Goal: Navigation & Orientation: Find specific page/section

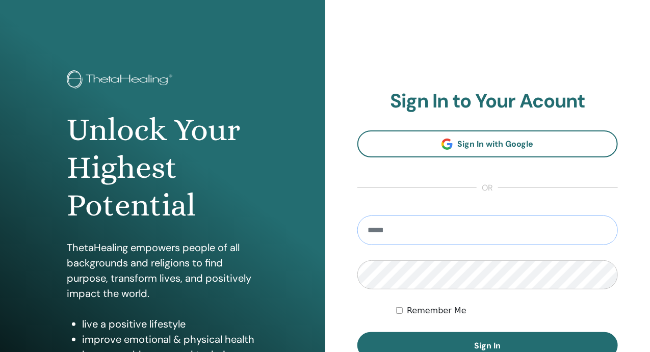
click at [479, 226] on input "email" at bounding box center [487, 231] width 261 height 30
drag, startPoint x: 435, startPoint y: 233, endPoint x: 272, endPoint y: 218, distance: 163.8
click at [272, 218] on div "Unlock Your Highest Potential ThetaHealing empowers people of all backgrounds a…" at bounding box center [325, 244] width 650 height 489
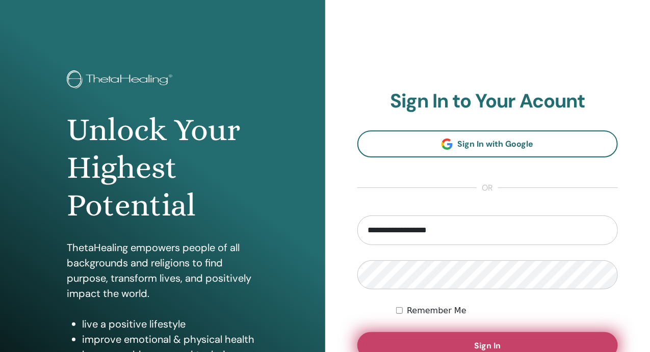
type input "**********"
click at [436, 338] on button "Sign In" at bounding box center [487, 345] width 261 height 27
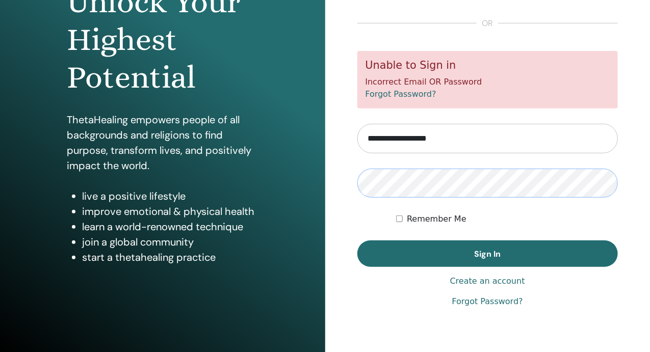
scroll to position [137, 0]
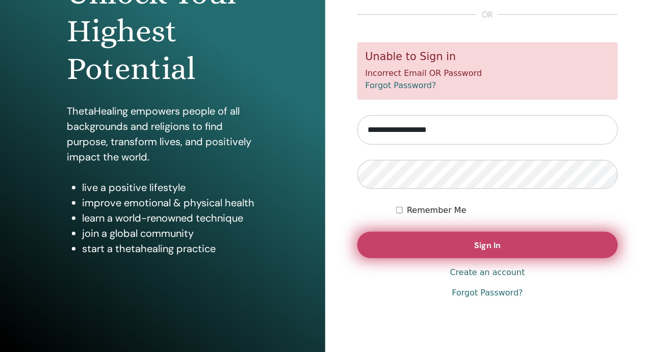
click at [396, 239] on button "Sign In" at bounding box center [487, 245] width 261 height 27
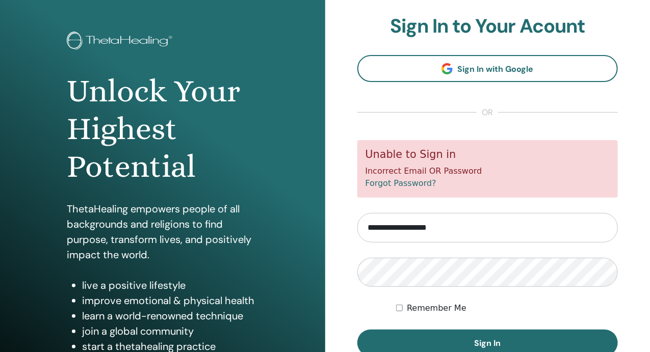
drag, startPoint x: 441, startPoint y: 226, endPoint x: 449, endPoint y: 226, distance: 7.6
click at [441, 226] on input "**********" at bounding box center [487, 228] width 261 height 30
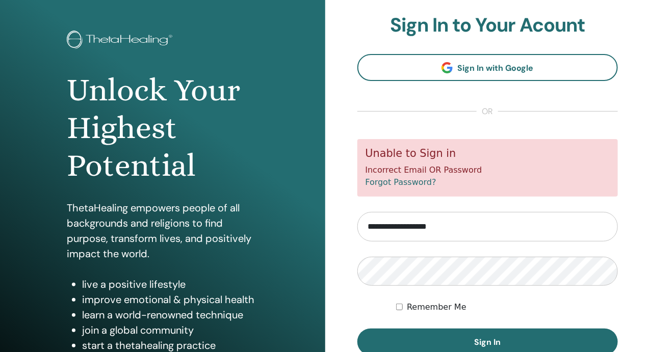
click at [478, 233] on input "**********" at bounding box center [487, 227] width 261 height 30
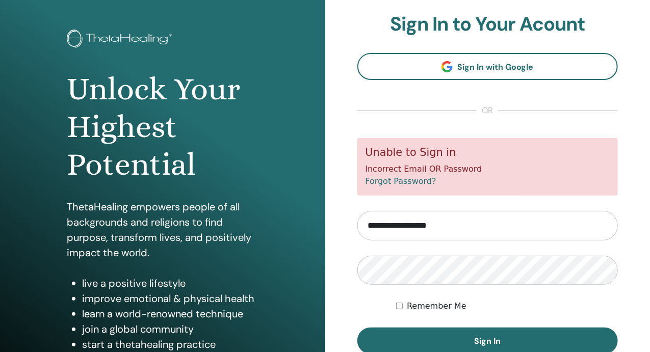
drag, startPoint x: 483, startPoint y: 227, endPoint x: 203, endPoint y: 194, distance: 281.8
click at [203, 194] on div "Unlock Your Highest Potential ThetaHealing empowers people of all backgrounds a…" at bounding box center [325, 203] width 650 height 489
click at [382, 226] on input "email" at bounding box center [487, 225] width 261 height 30
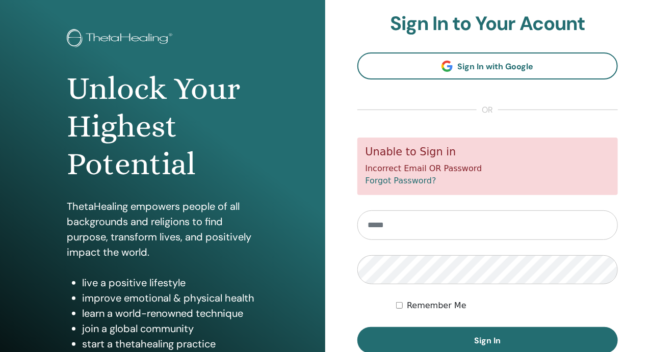
type input "**********"
click at [357, 327] on button "Sign In" at bounding box center [487, 340] width 261 height 27
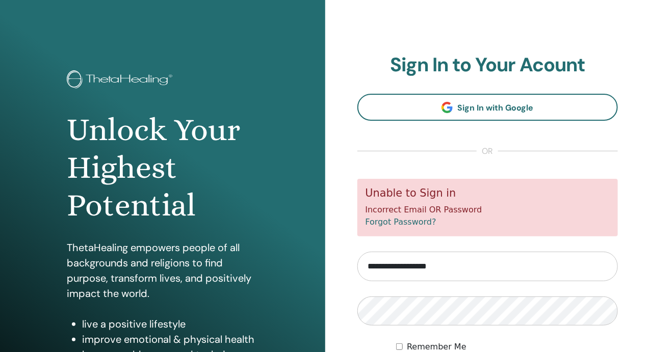
scroll to position [47, 0]
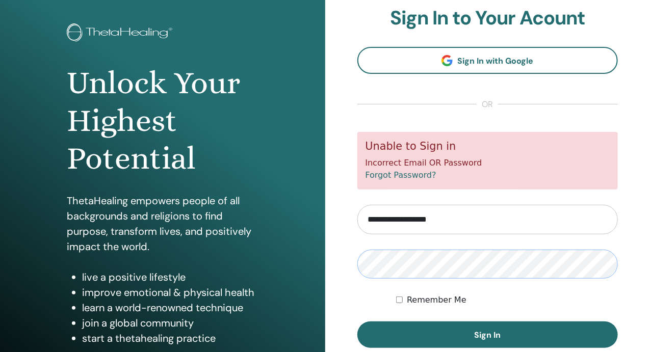
click at [357, 322] on button "Sign In" at bounding box center [487, 335] width 261 height 27
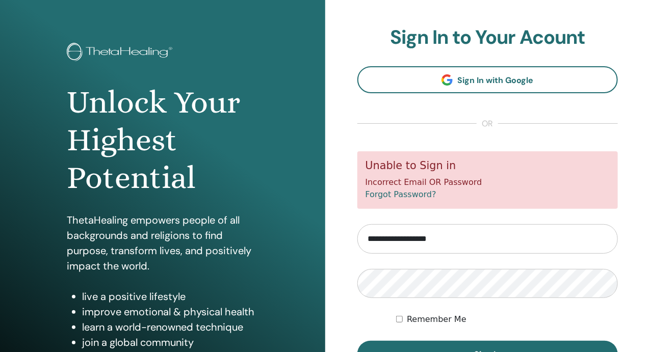
scroll to position [28, 0]
click at [357, 341] on button "Sign In" at bounding box center [487, 354] width 261 height 27
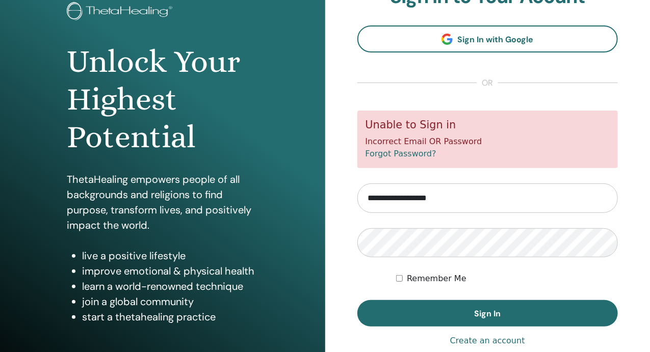
scroll to position [69, 0]
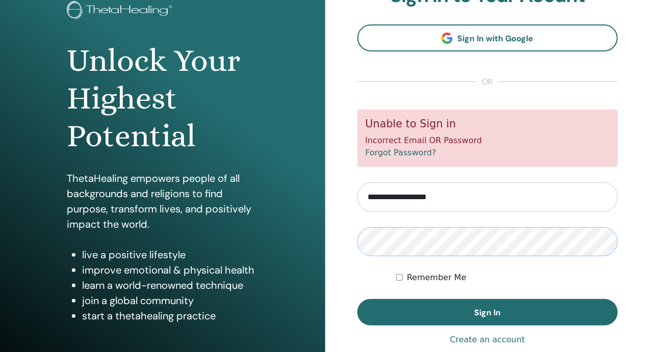
click at [357, 299] on button "Sign In" at bounding box center [487, 312] width 261 height 27
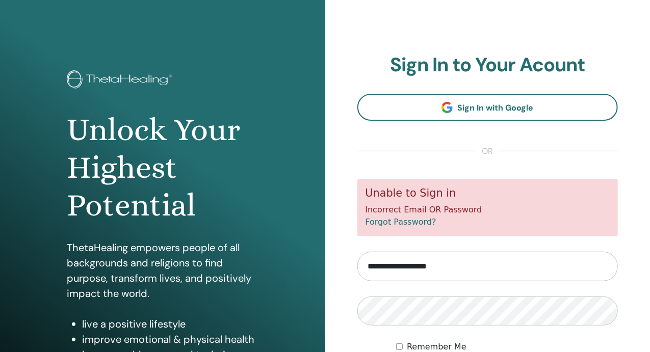
click at [396, 223] on link "Forgot Password?" at bounding box center [400, 222] width 71 height 10
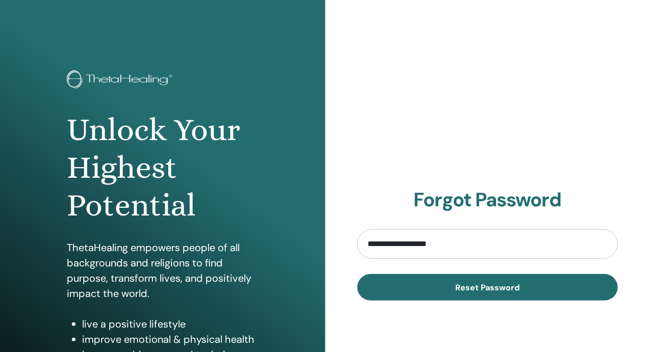
type input "**********"
click at [357, 274] on button "Reset Password" at bounding box center [487, 287] width 261 height 27
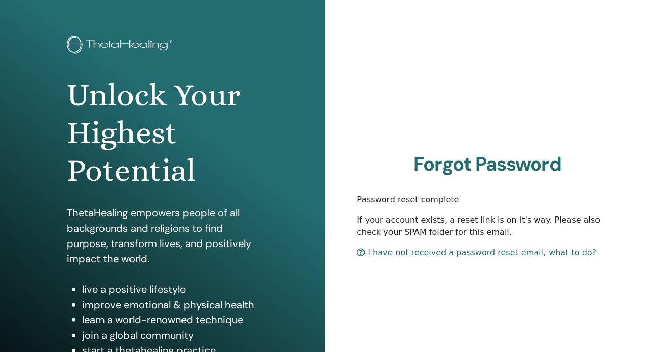
scroll to position [34, 0]
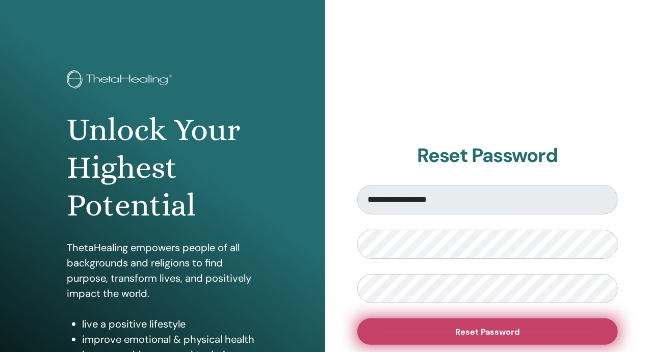
click at [471, 336] on span "Reset Password" at bounding box center [487, 332] width 64 height 11
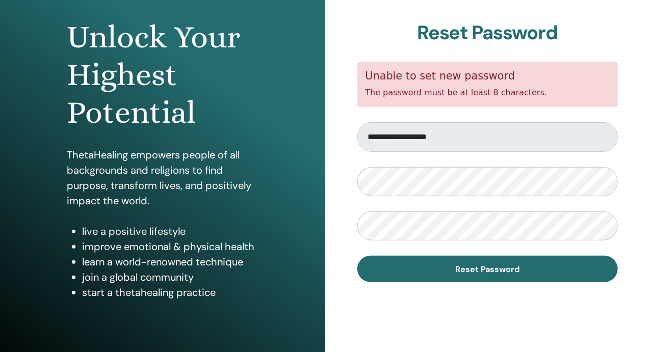
scroll to position [137, 0]
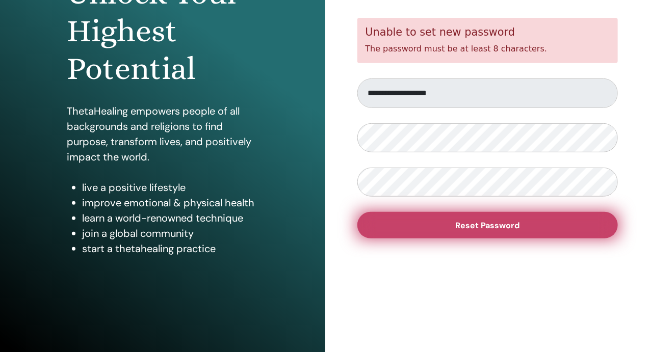
click at [481, 221] on span "Reset Password" at bounding box center [487, 225] width 64 height 11
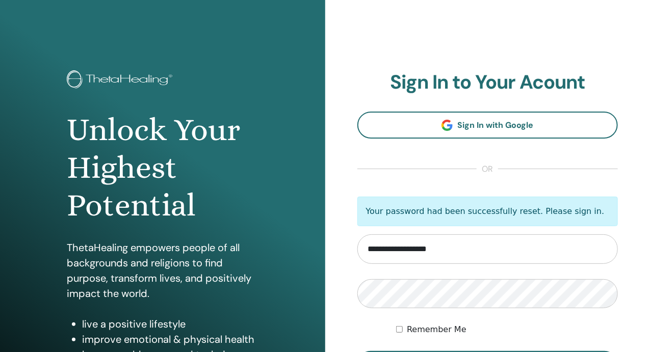
type input "**********"
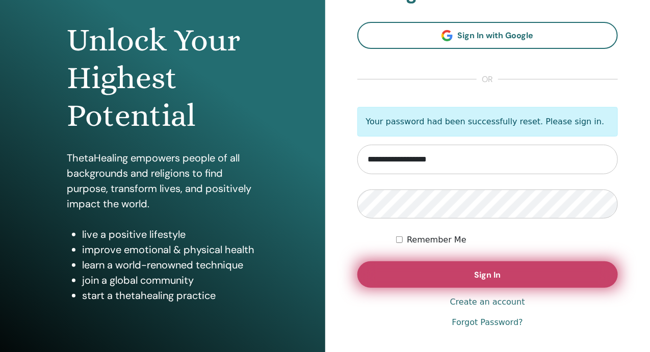
click at [480, 263] on button "Sign In" at bounding box center [487, 274] width 261 height 27
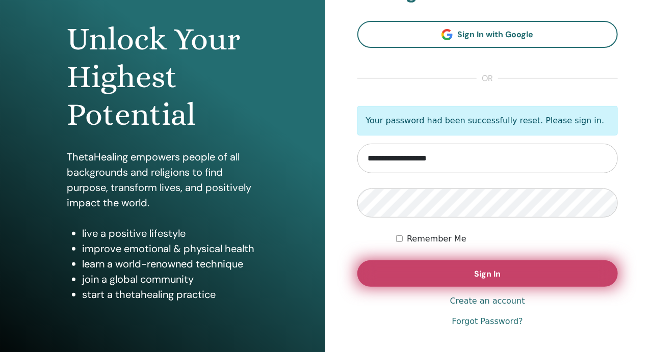
scroll to position [91, 0]
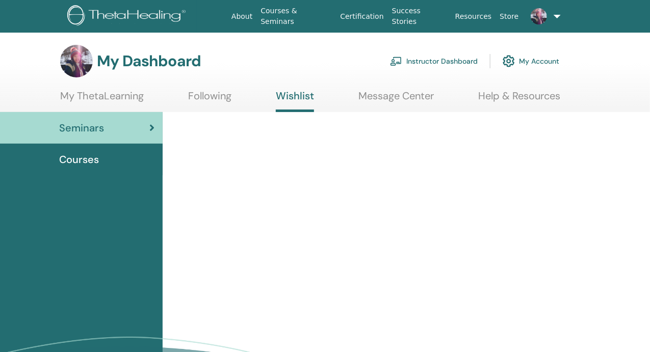
click at [450, 55] on link "Instructor Dashboard" at bounding box center [434, 61] width 88 height 22
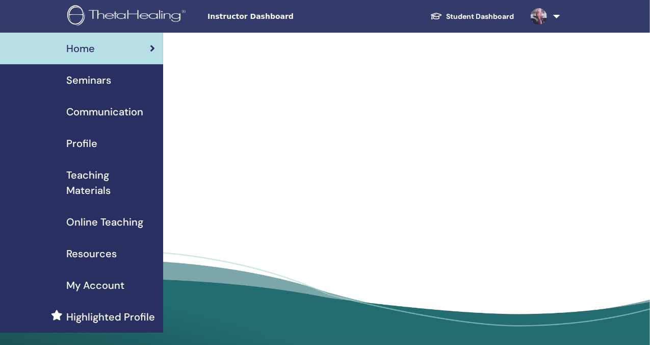
click at [99, 179] on span "Teaching Materials" at bounding box center [110, 182] width 89 height 31
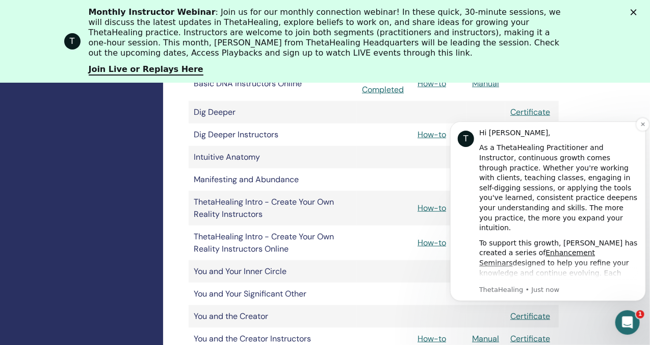
scroll to position [360, 0]
click at [636, 124] on button "Dismiss notification" at bounding box center [642, 123] width 13 height 13
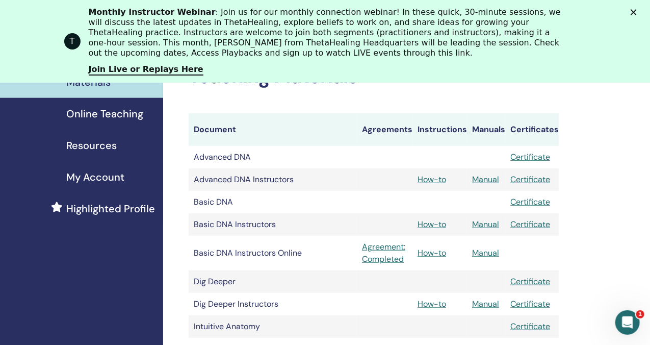
scroll to position [190, 0]
click at [527, 157] on link "Certificate" at bounding box center [530, 157] width 40 height 11
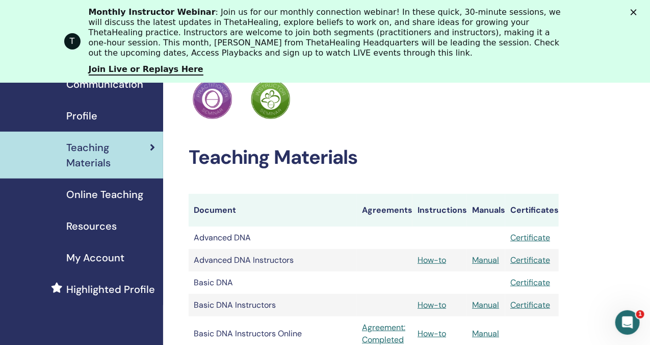
click at [75, 189] on span "Online Teaching" at bounding box center [104, 194] width 77 height 15
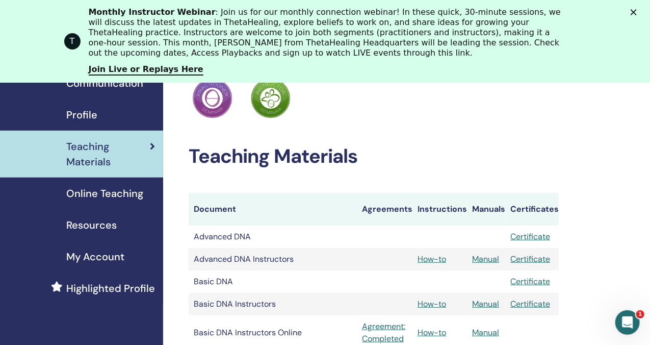
scroll to position [112, 0]
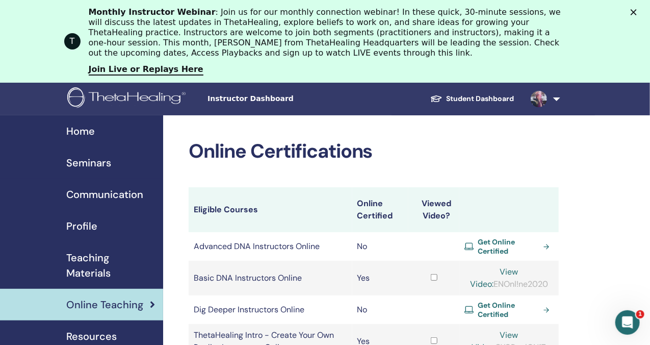
click at [94, 161] on span "Seminars" at bounding box center [88, 162] width 45 height 15
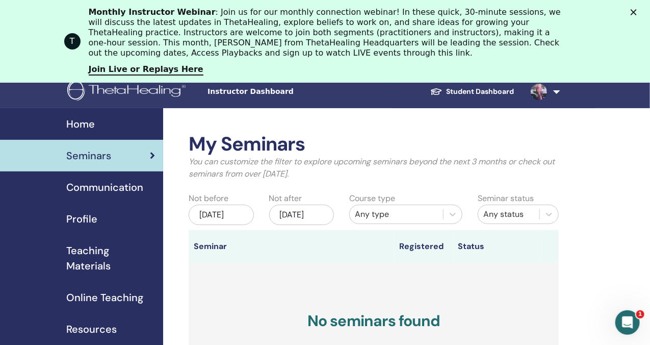
click at [545, 96] on img at bounding box center [539, 92] width 16 height 16
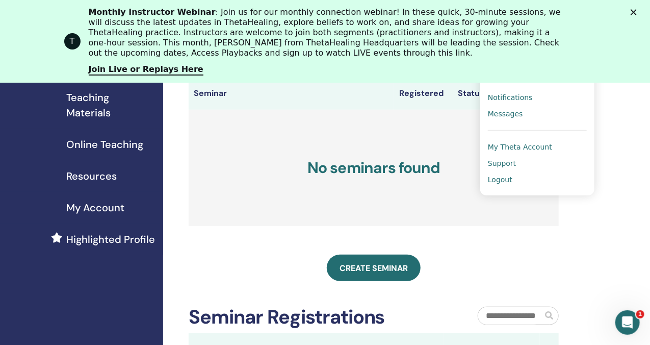
scroll to position [160, 0]
click at [110, 204] on span "My Account" at bounding box center [95, 207] width 58 height 15
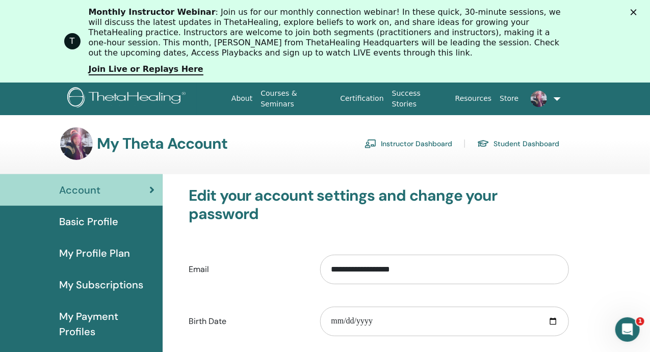
click at [641, 12] on div "Close" at bounding box center [635, 12] width 10 height 6
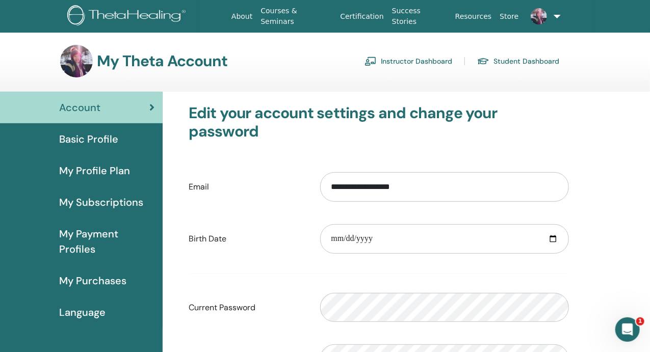
click at [101, 164] on span "My Profile Plan" at bounding box center [94, 170] width 71 height 15
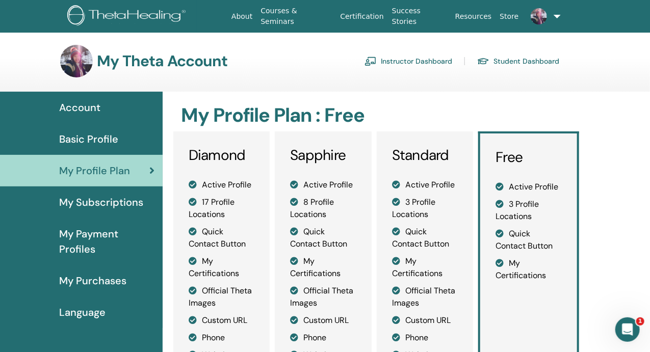
click at [117, 202] on span "My Subscriptions" at bounding box center [101, 202] width 84 height 15
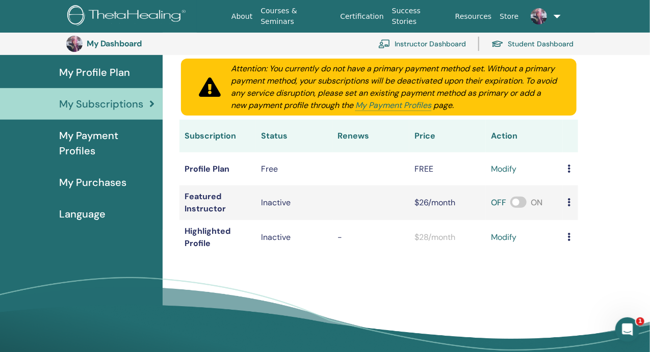
scroll to position [121, 0]
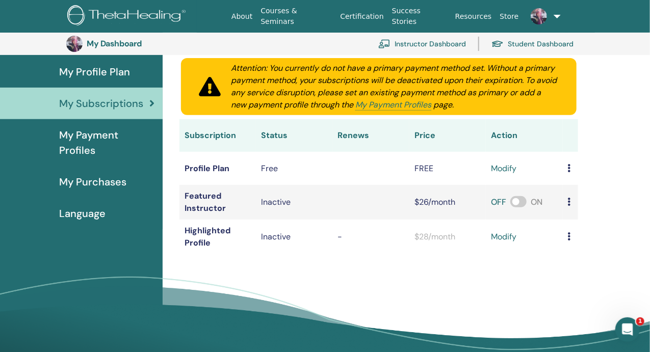
click at [96, 145] on span "My Payment Profiles" at bounding box center [106, 142] width 95 height 31
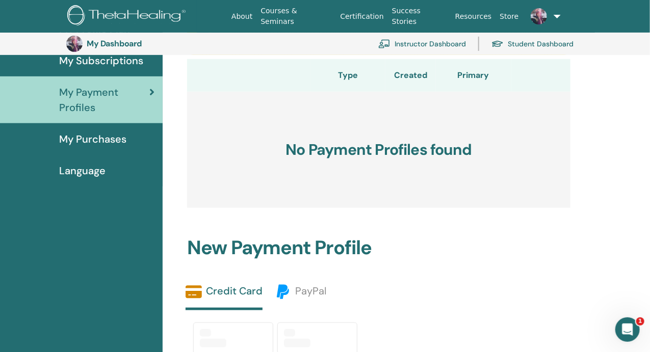
click at [97, 143] on span "My Purchases" at bounding box center [92, 138] width 67 height 15
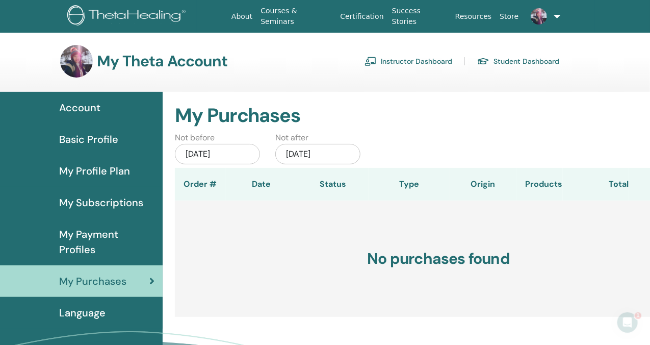
scroll to position [11, 0]
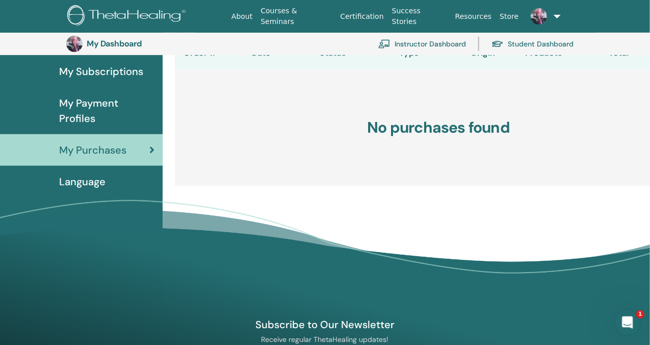
click at [100, 184] on span "Language" at bounding box center [82, 181] width 46 height 15
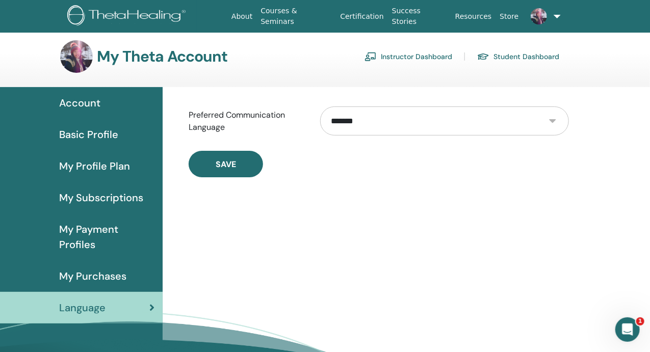
scroll to position [5, 0]
click at [115, 158] on span "My Profile Plan" at bounding box center [94, 165] width 71 height 15
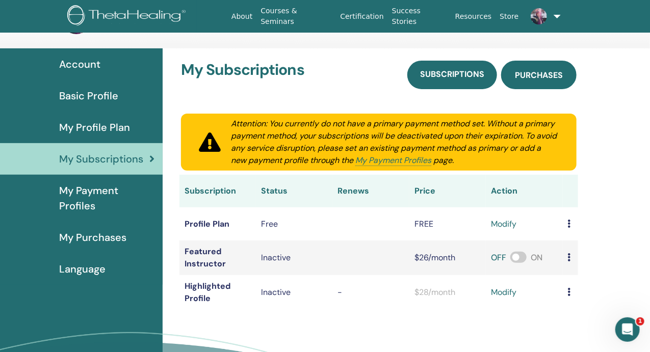
scroll to position [44, 0]
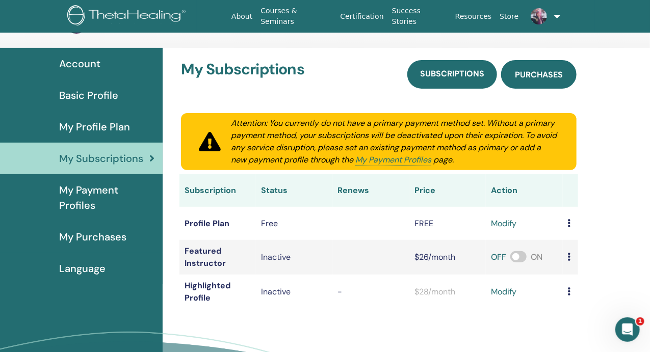
click at [546, 78] on span "Purchases" at bounding box center [539, 74] width 48 height 11
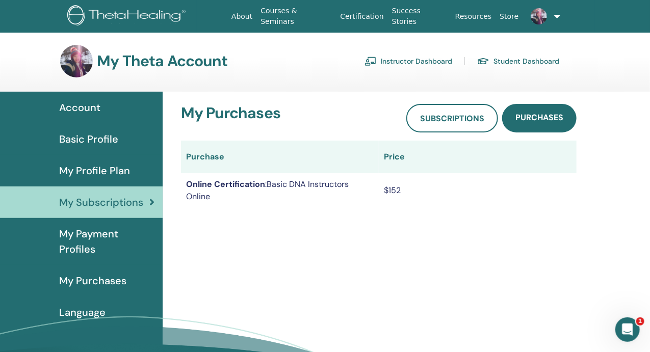
click at [529, 21] on link at bounding box center [543, 16] width 42 height 33
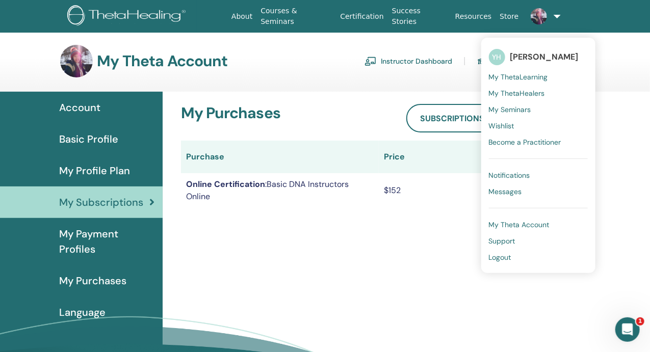
click at [521, 110] on span "My Seminars" at bounding box center [510, 109] width 42 height 9
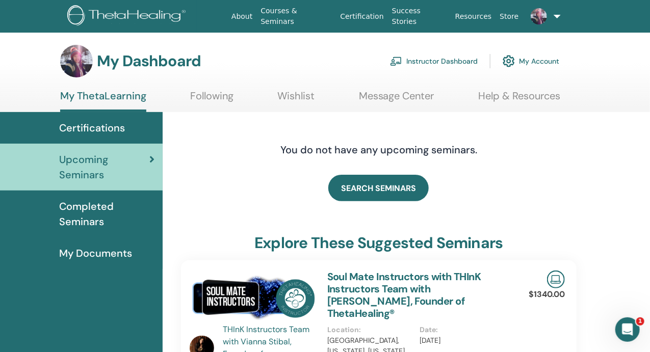
click at [545, 20] on img at bounding box center [539, 16] width 16 height 16
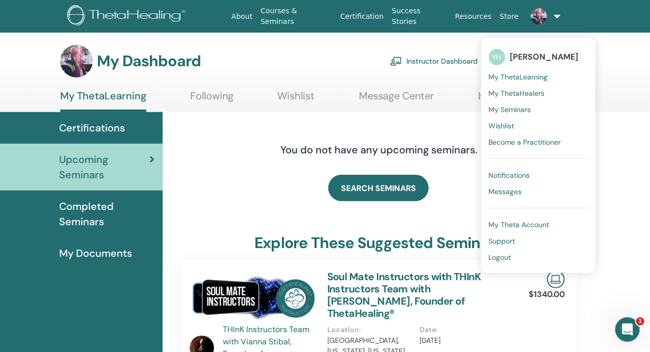
click at [166, 65] on h3 "My Dashboard" at bounding box center [149, 61] width 104 height 18
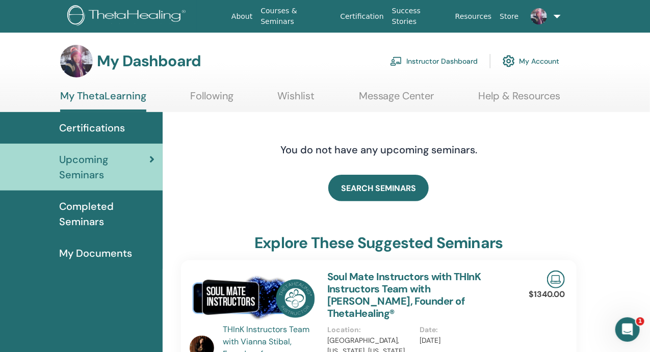
click at [543, 58] on link "My Account" at bounding box center [531, 61] width 57 height 22
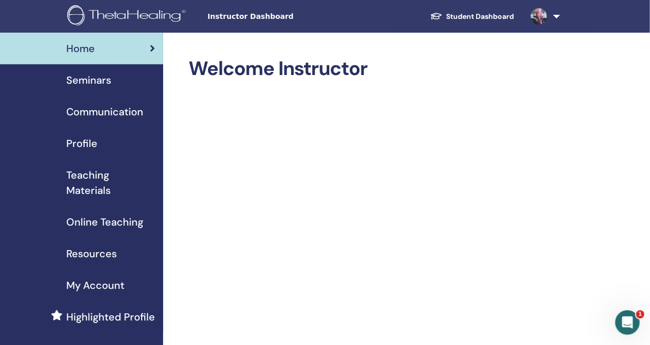
click at [103, 82] on span "Seminars" at bounding box center [88, 79] width 45 height 15
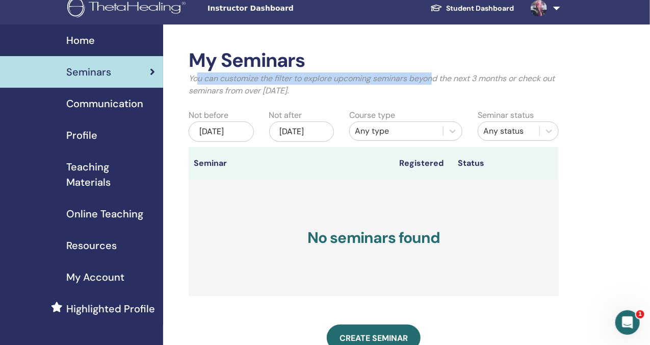
scroll to position [9, 0]
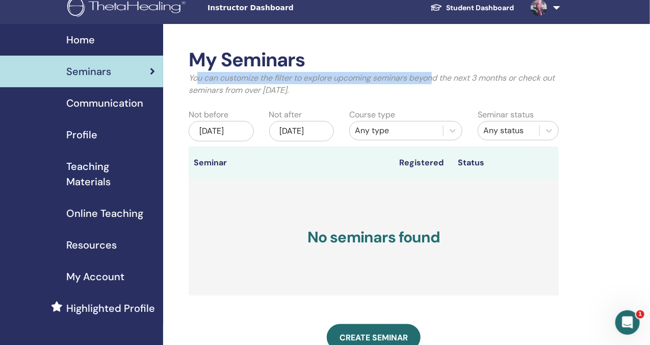
drag, startPoint x: 310, startPoint y: 83, endPoint x: 442, endPoint y: 91, distance: 131.8
click at [442, 91] on p "You can customize the filter to explore upcoming seminars beyond the next 3 mon…" at bounding box center [374, 84] width 370 height 24
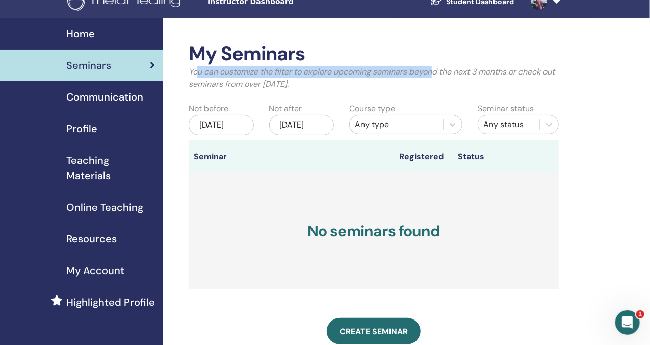
scroll to position [15, 0]
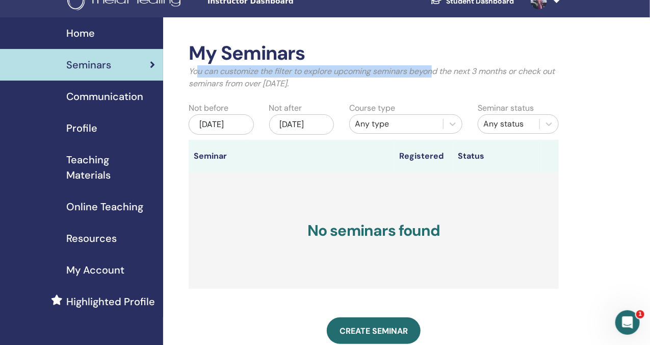
click at [125, 93] on span "Communication" at bounding box center [104, 96] width 77 height 15
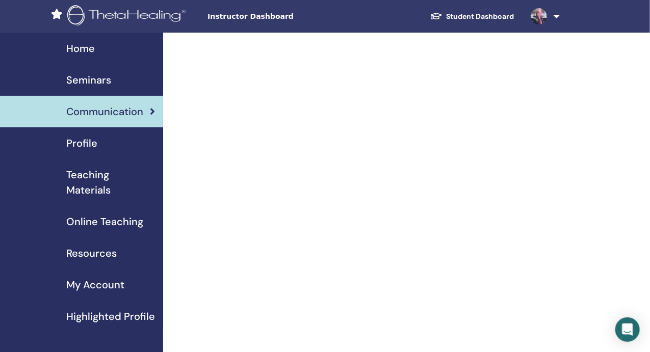
click at [75, 140] on span "Profile" at bounding box center [81, 143] width 31 height 15
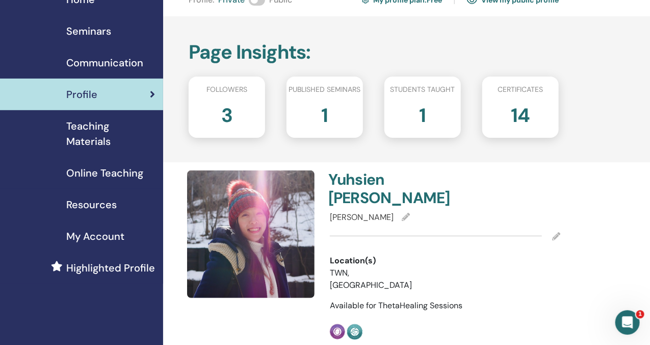
scroll to position [49, 0]
click at [127, 136] on span "Teaching Materials" at bounding box center [110, 133] width 89 height 31
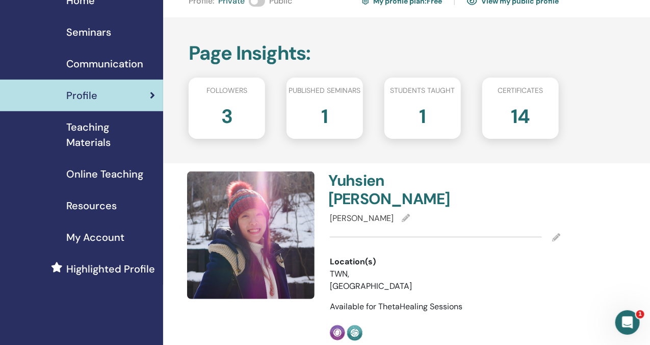
scroll to position [47, 0]
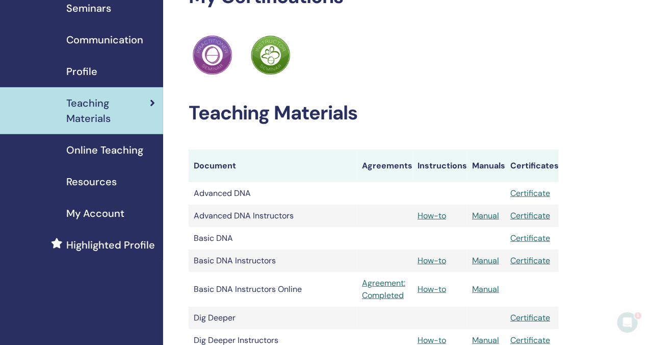
scroll to position [72, 0]
click at [436, 218] on link "How-to" at bounding box center [431, 214] width 29 height 11
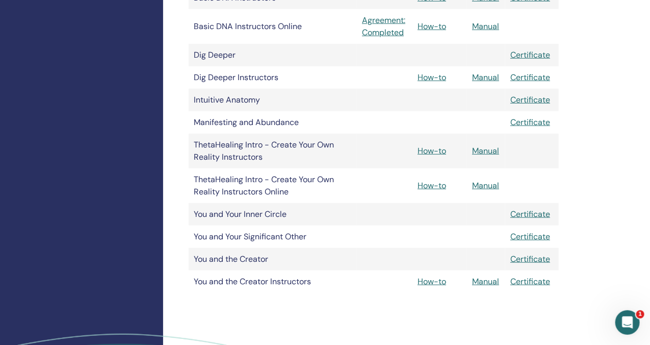
scroll to position [334, 0]
click at [435, 188] on link "How-to" at bounding box center [431, 185] width 29 height 11
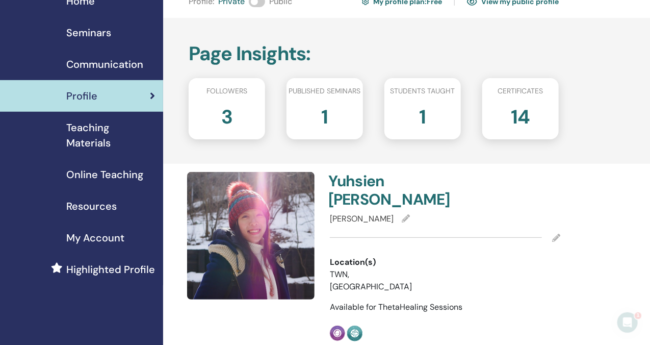
scroll to position [48, 0]
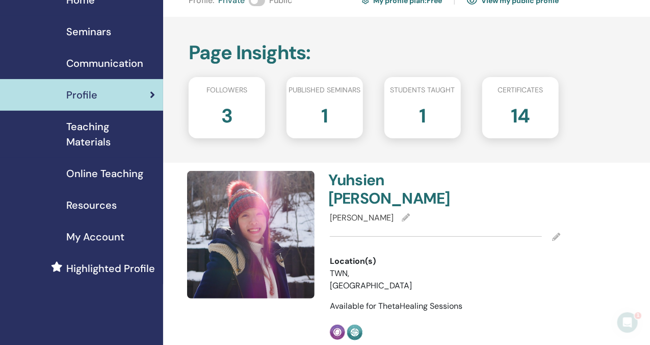
click at [91, 218] on link "Resources" at bounding box center [81, 205] width 163 height 32
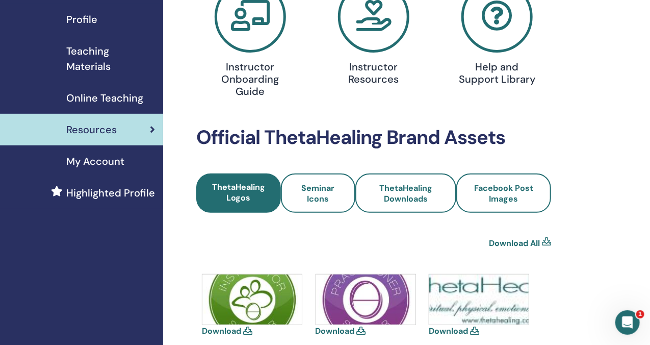
scroll to position [162, 0]
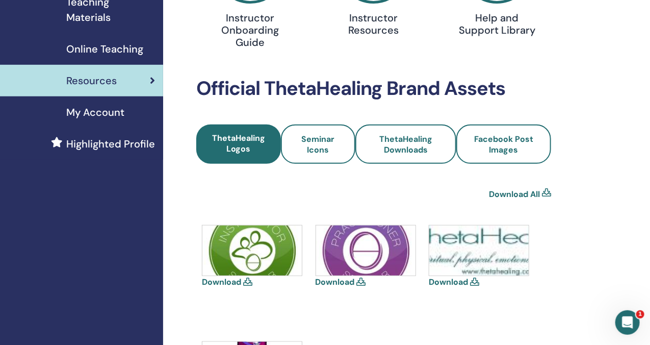
drag, startPoint x: 624, startPoint y: 312, endPoint x: 1238, endPoint y: 619, distance: 686.8
click at [624, 312] on div "Open Intercom Messenger" at bounding box center [627, 322] width 34 height 34
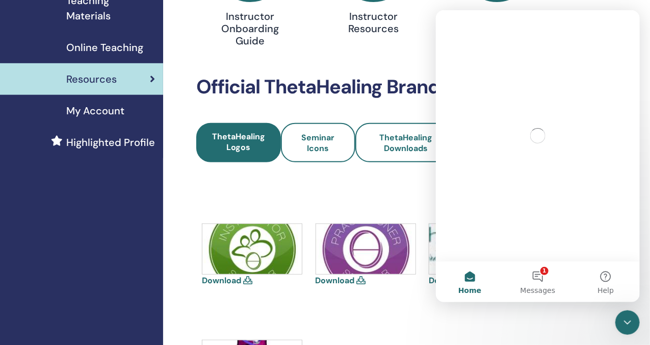
scroll to position [0, 0]
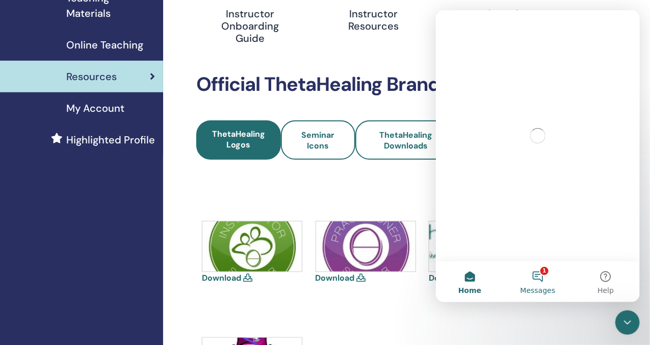
click at [536, 283] on button "1 Messages" at bounding box center [537, 281] width 68 height 41
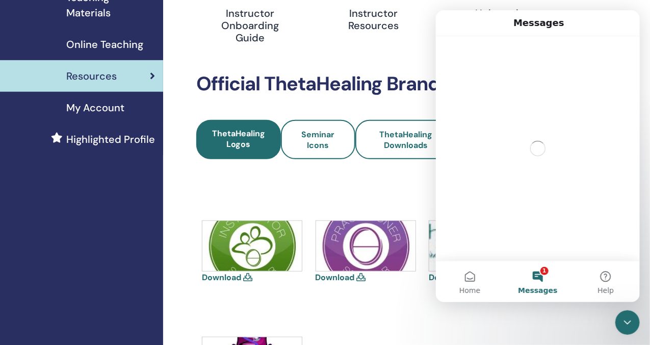
scroll to position [178, 0]
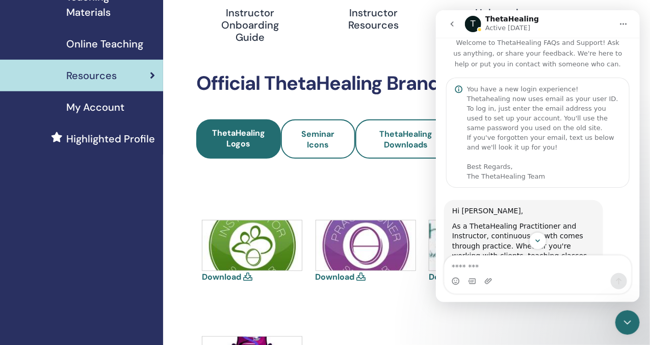
scroll to position [0, 0]
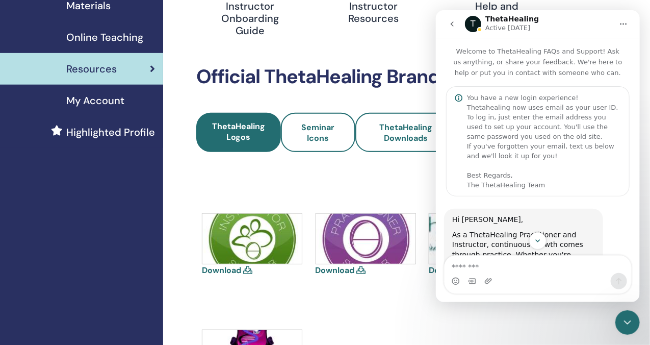
click at [108, 103] on span "My Account" at bounding box center [95, 100] width 58 height 15
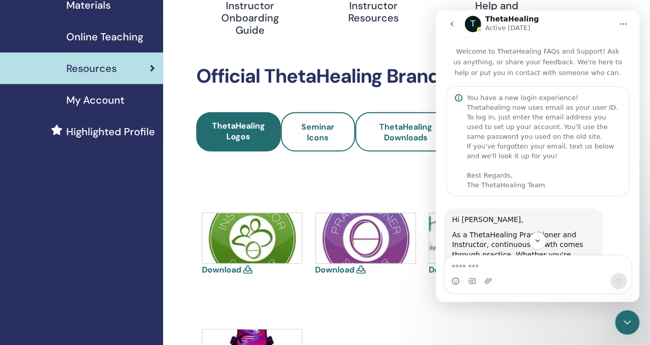
scroll to position [186, 0]
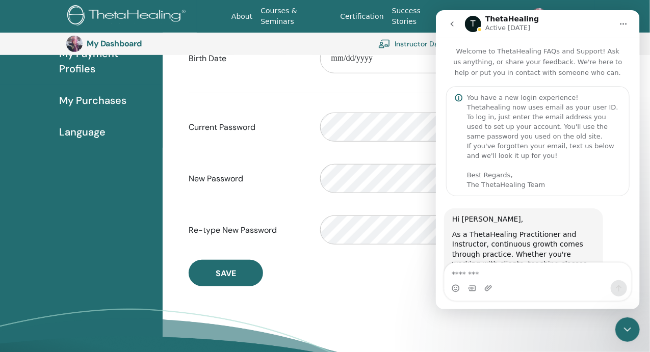
scroll to position [205, 0]
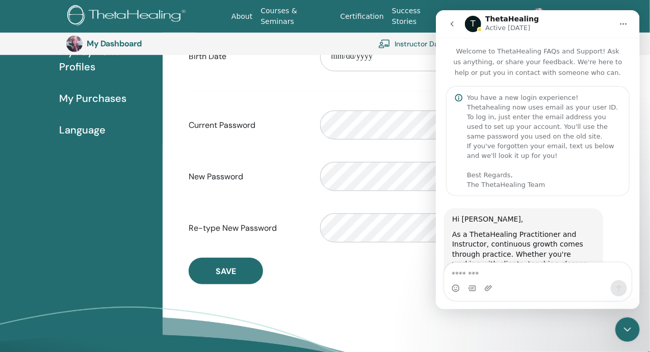
click at [92, 124] on span "Language" at bounding box center [82, 129] width 46 height 15
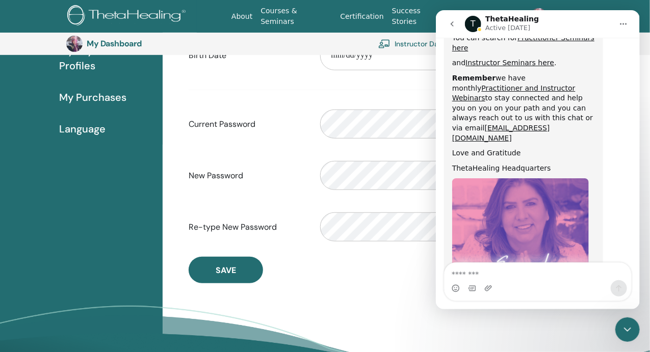
scroll to position [206, 0]
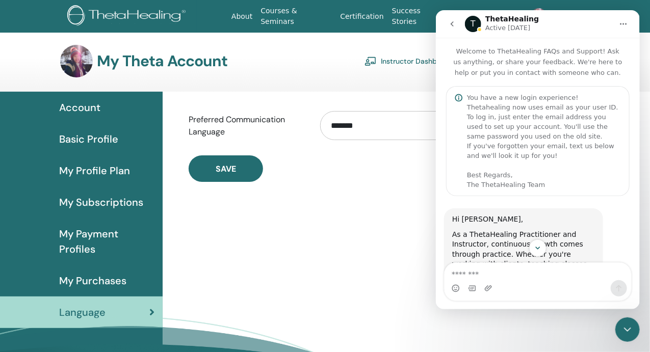
click at [390, 171] on div "Save" at bounding box center [379, 168] width 380 height 27
click at [84, 107] on span "Account" at bounding box center [79, 107] width 41 height 15
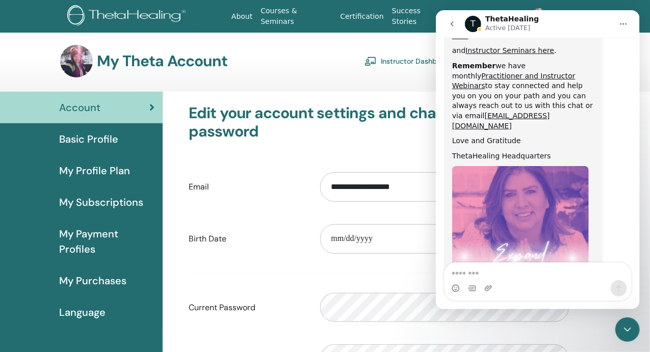
scroll to position [625, 0]
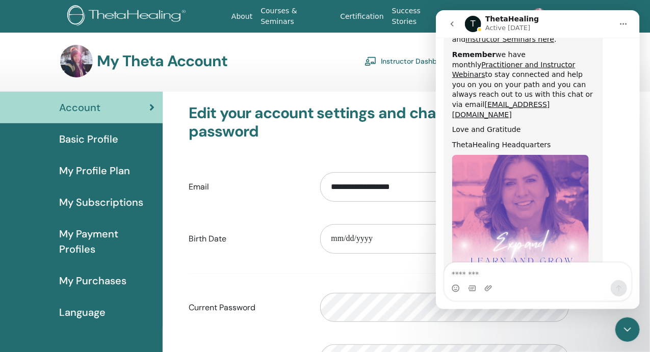
click at [625, 24] on icon "Home" at bounding box center [623, 24] width 7 height 2
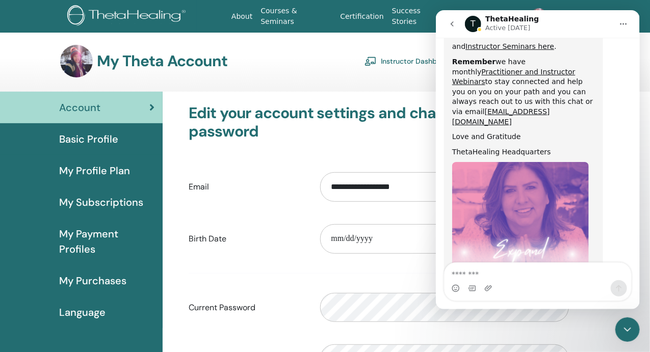
click at [385, 70] on div "My Theta Account Instructor Dashboard Student Dashboard" at bounding box center [309, 61] width 499 height 33
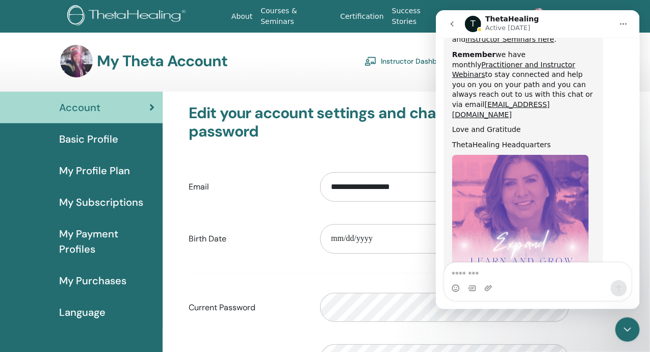
click at [386, 62] on link "Instructor Dashboard" at bounding box center [408, 61] width 88 height 16
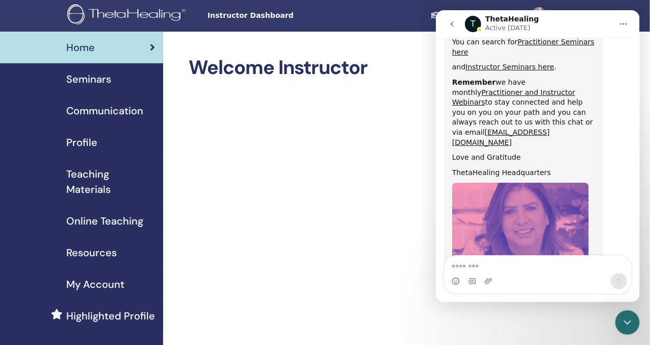
scroll to position [632, 0]
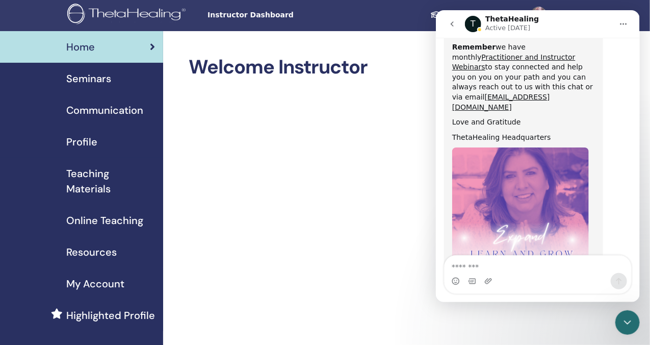
click at [89, 253] on span "Resources" at bounding box center [91, 251] width 50 height 15
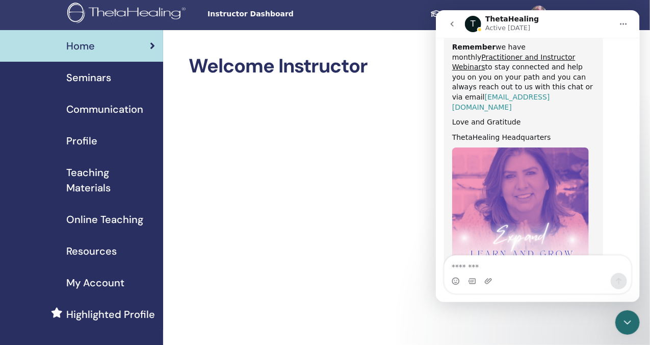
scroll to position [3, 0]
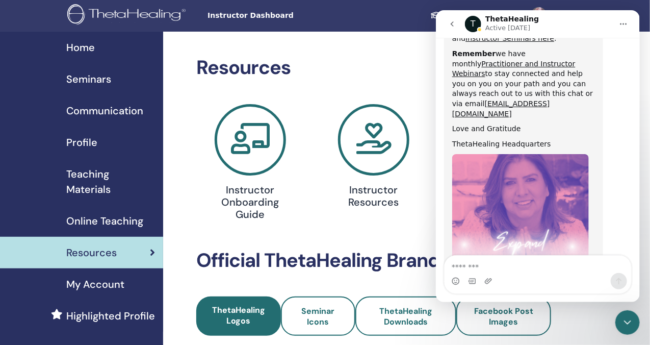
scroll to position [632, 0]
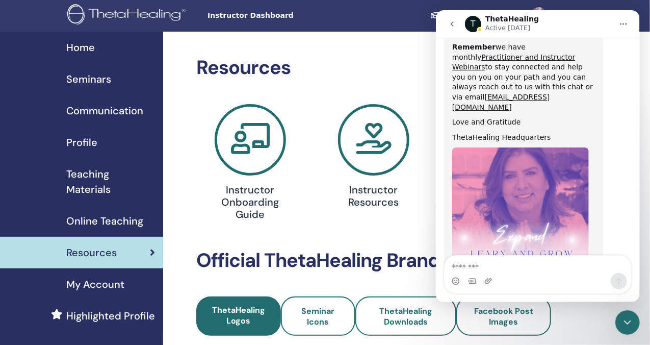
click at [627, 19] on button "Home" at bounding box center [622, 23] width 19 height 19
click at [456, 24] on button "go back" at bounding box center [451, 23] width 19 height 19
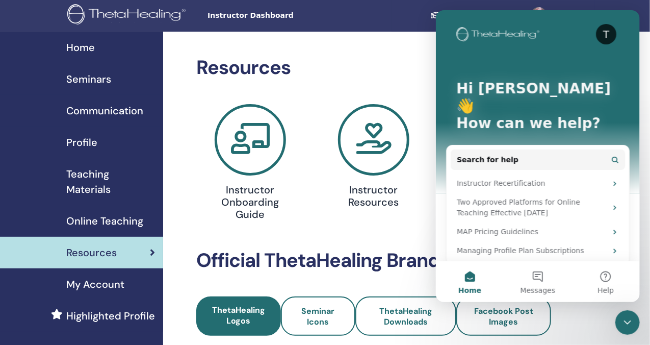
scroll to position [3, 0]
click at [627, 318] on icon "Close Intercom Messenger" at bounding box center [627, 321] width 12 height 12
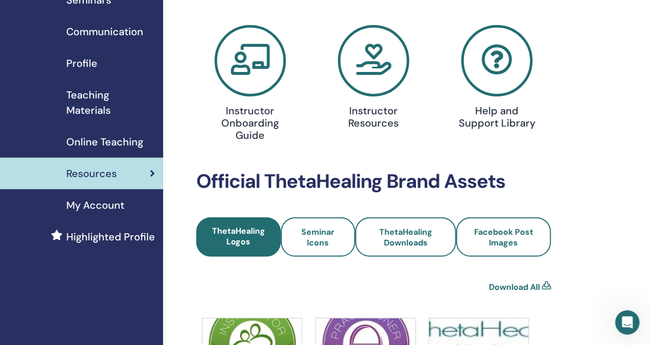
scroll to position [80, 0]
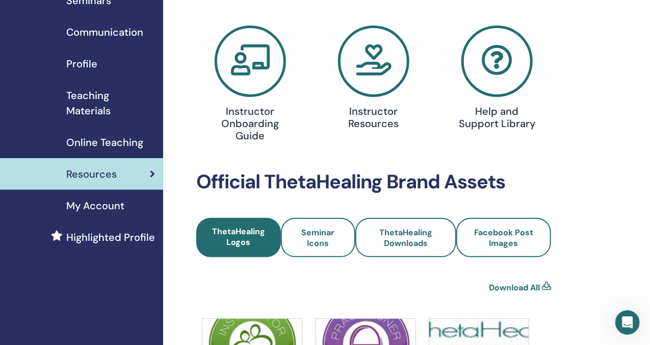
click at [258, 76] on icon at bounding box center [250, 60] width 71 height 71
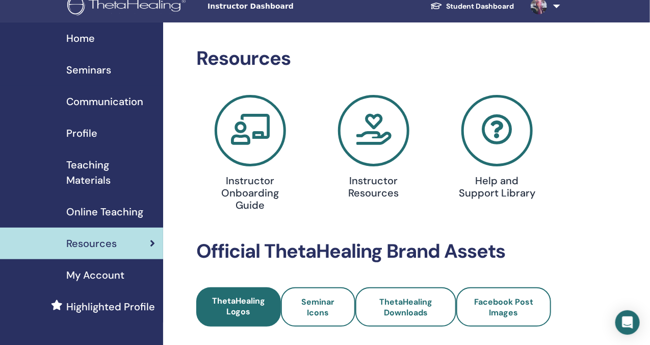
click at [388, 131] on icon at bounding box center [373, 130] width 71 height 71
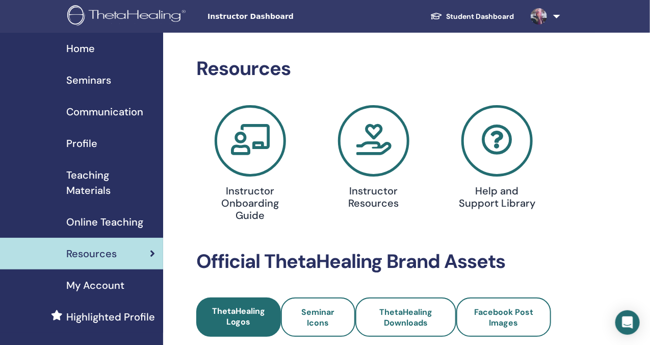
click at [378, 141] on icon at bounding box center [373, 140] width 71 height 71
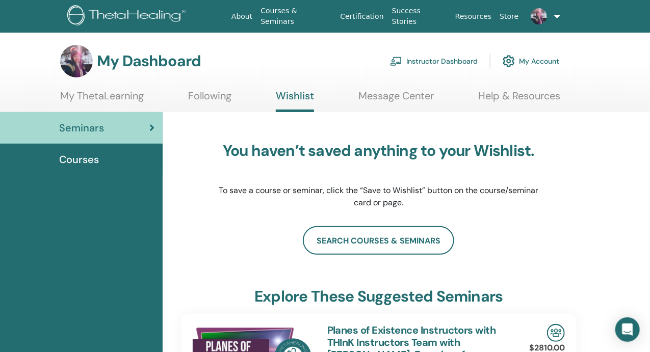
click at [454, 61] on link "Instructor Dashboard" at bounding box center [434, 61] width 88 height 22
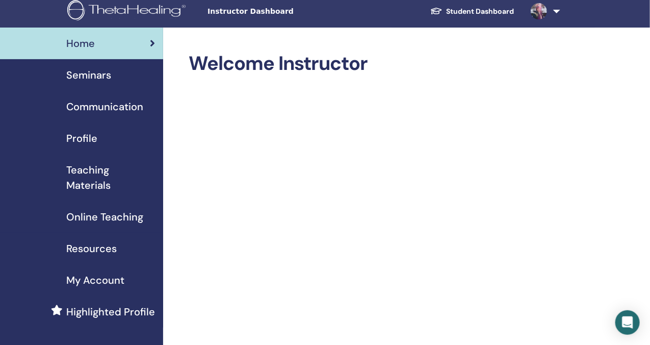
click at [105, 254] on span "Resources" at bounding box center [91, 248] width 50 height 15
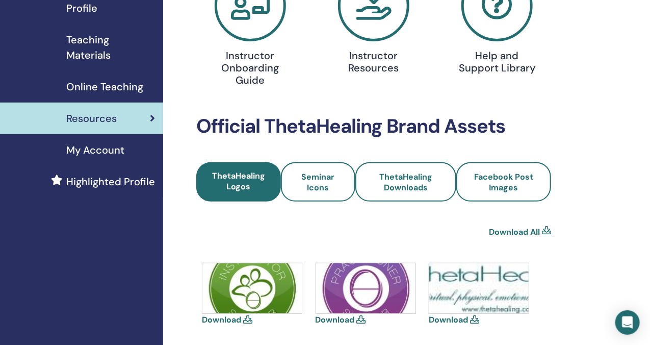
scroll to position [135, 0]
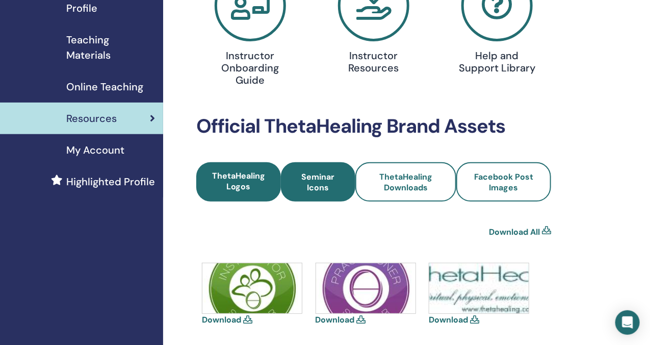
click at [296, 184] on span "Seminar Icons" at bounding box center [318, 181] width 47 height 21
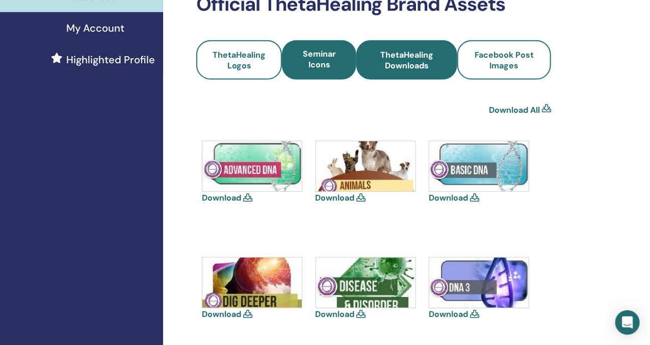
click at [410, 69] on span "ThetaHealing Downloads" at bounding box center [406, 59] width 73 height 21
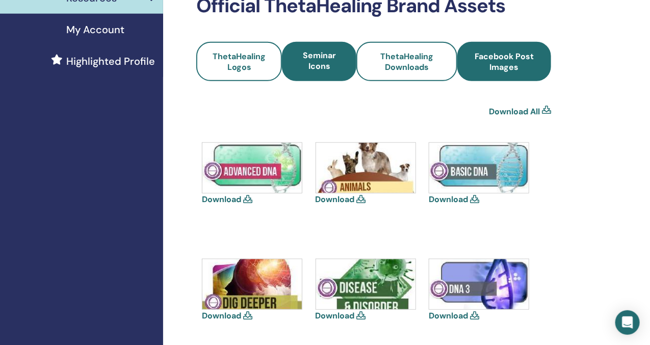
scroll to position [255, 0]
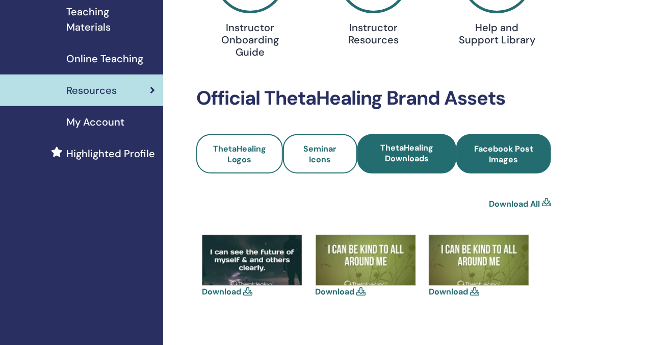
scroll to position [164, 0]
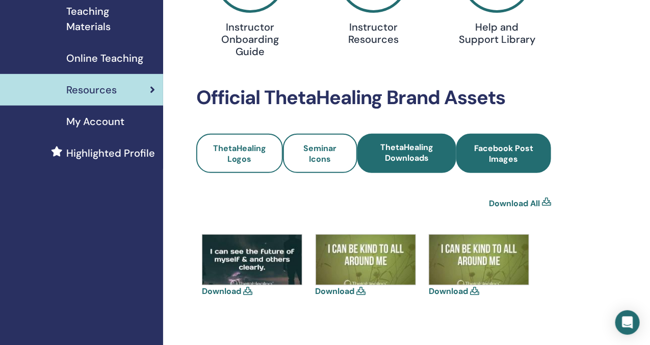
click at [512, 164] on link "Facebook Post Images" at bounding box center [503, 153] width 95 height 39
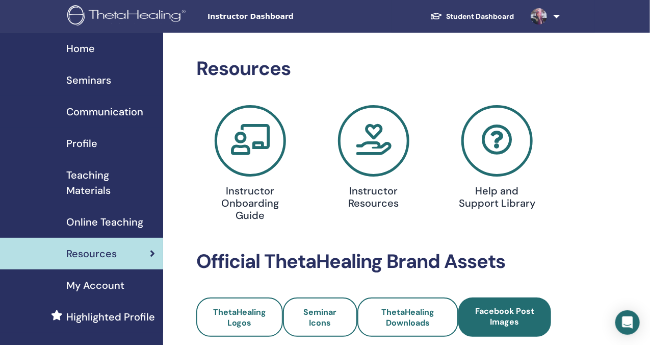
click at [267, 145] on icon at bounding box center [250, 140] width 71 height 71
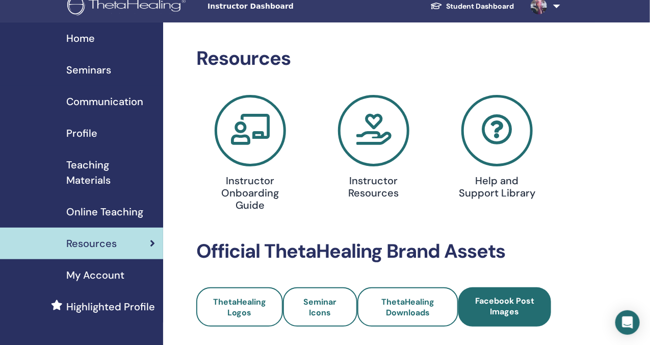
scroll to position [11, 0]
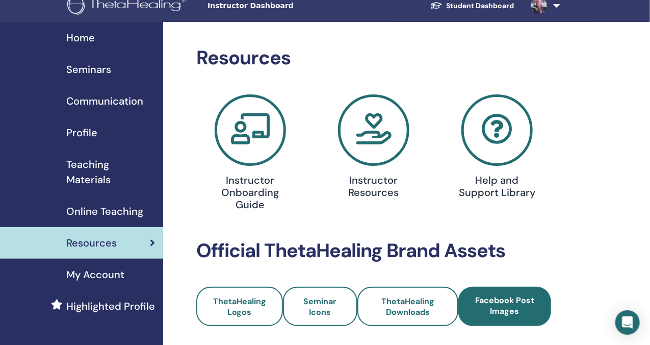
click at [93, 135] on span "Profile" at bounding box center [81, 132] width 31 height 15
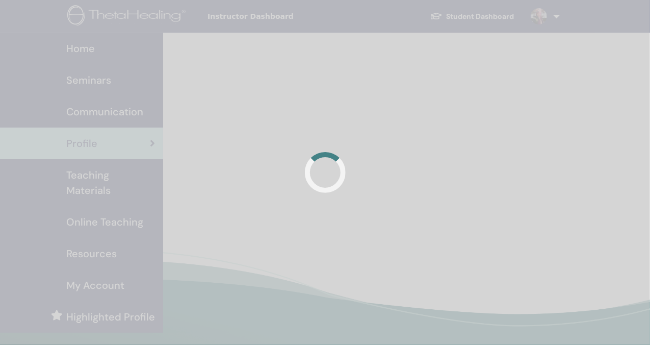
click at [95, 187] on div at bounding box center [325, 172] width 650 height 345
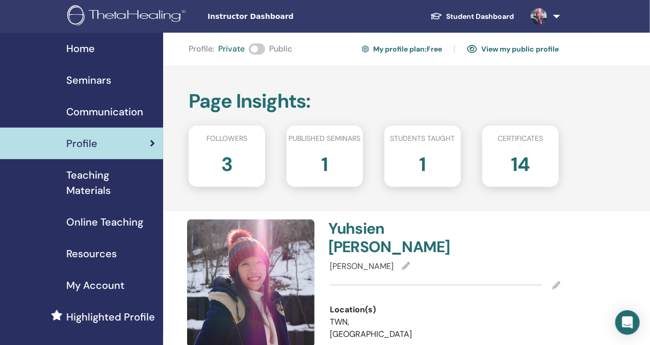
click at [84, 180] on span "Teaching Materials" at bounding box center [110, 182] width 89 height 31
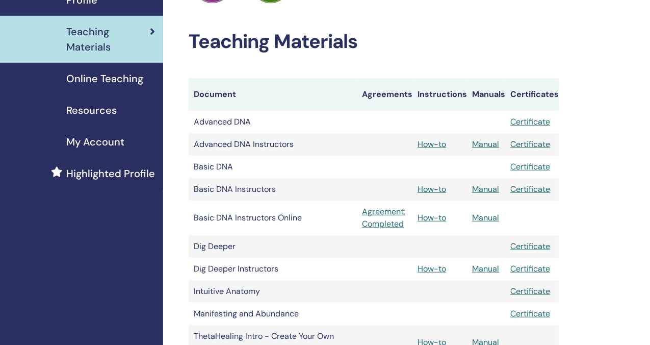
scroll to position [143, 0]
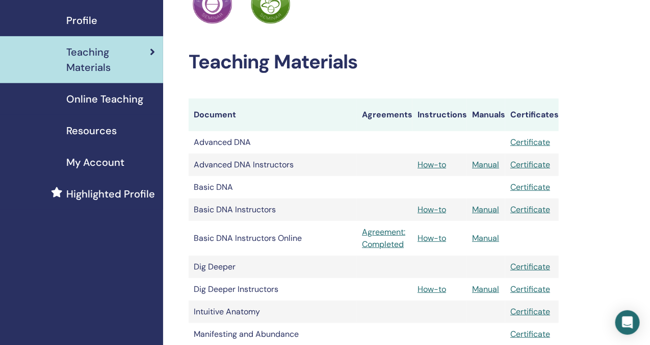
scroll to position [123, 0]
click at [491, 165] on link "Manual" at bounding box center [485, 164] width 27 height 11
